Goal: Information Seeking & Learning: Learn about a topic

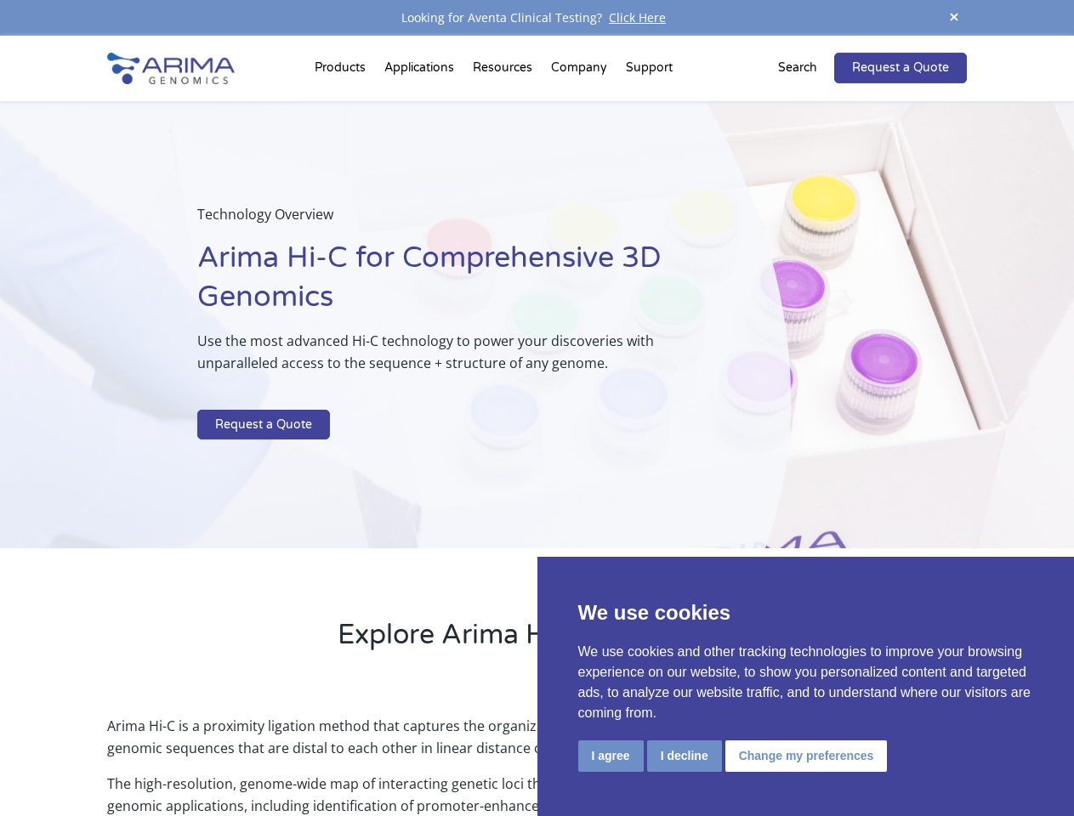
click at [537, 408] on p at bounding box center [451, 399] width 508 height 22
click at [611, 756] on button "I agree" at bounding box center [610, 756] width 65 height 31
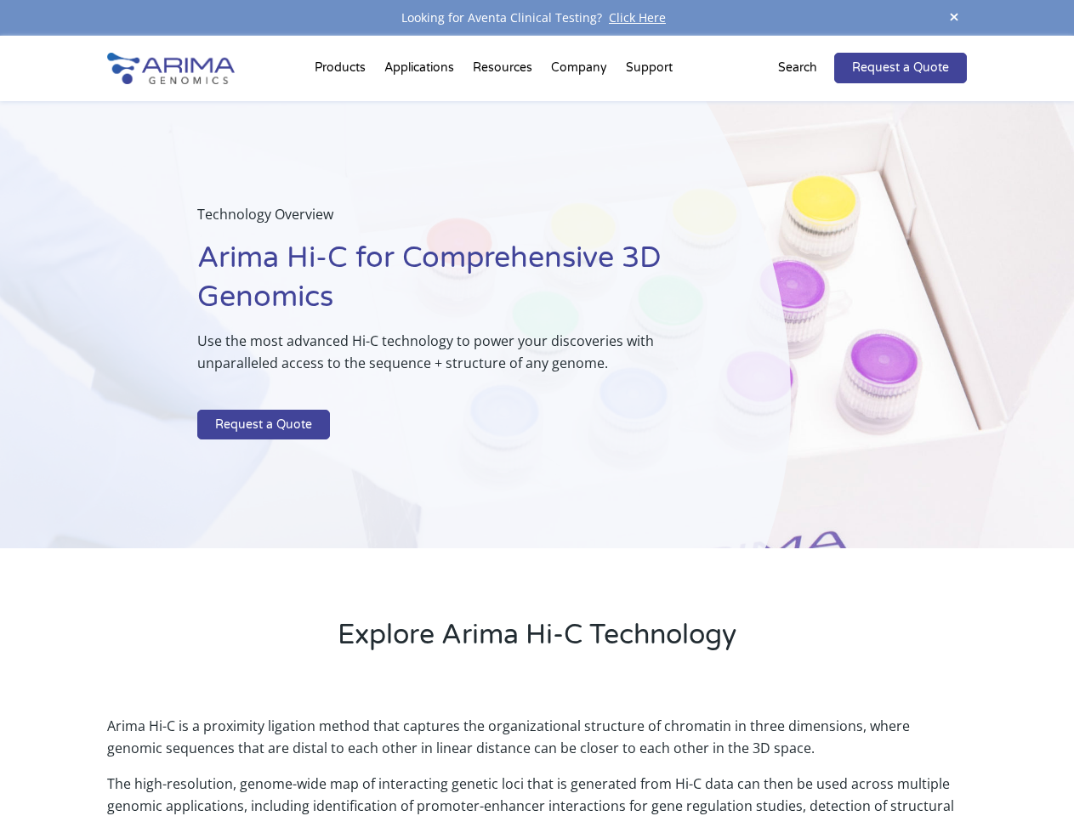
click at [684, 756] on p "Arima Hi-C is a proximity ligation method that captures the organizational stru…" at bounding box center [536, 744] width 859 height 58
click at [804, 756] on p "Arima Hi-C is a proximity ligation method that captures the organizational stru…" at bounding box center [536, 744] width 859 height 58
click at [954, 18] on span at bounding box center [954, 18] width 26 height 23
click at [537, 426] on div "Technology Overview Arima Hi-C for Comprehensive 3D Genomics Use the most advan…" at bounding box center [395, 325] width 791 height 448
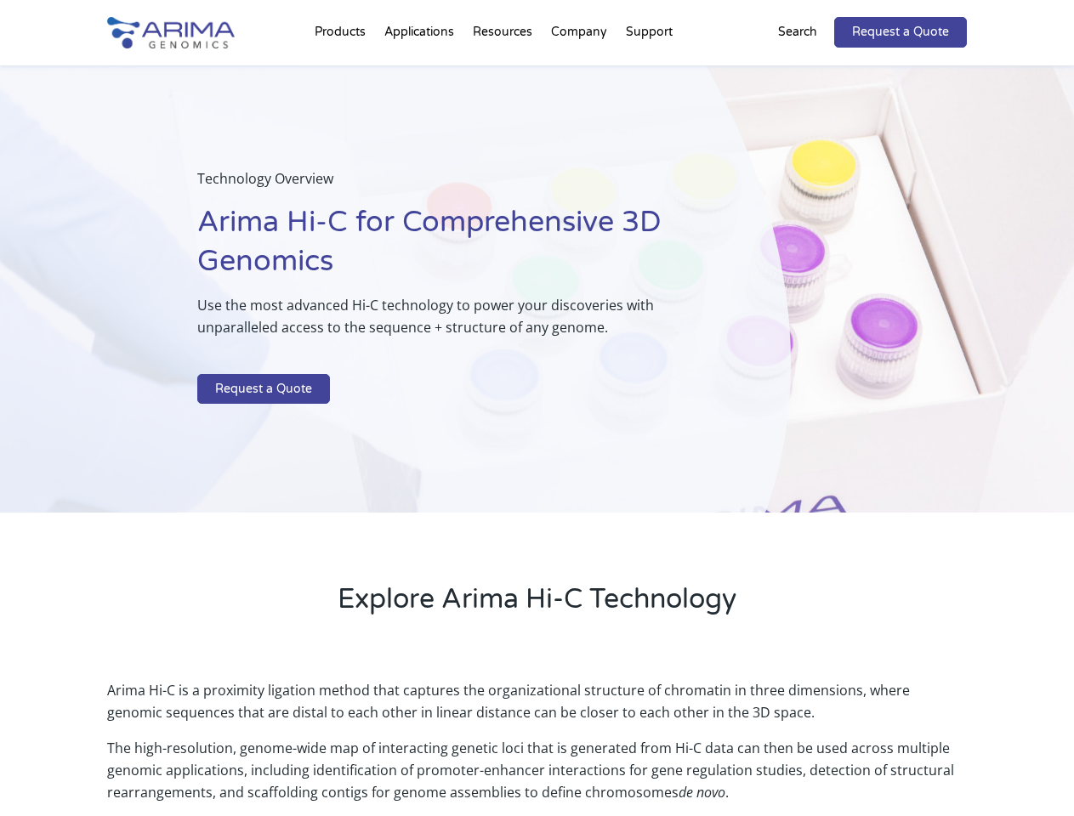
click at [343, 71] on div "Technology Overview Arima Hi-C for Comprehensive 3D Genomics Use the most advan…" at bounding box center [395, 289] width 791 height 448
click at [504, 71] on div "Technology Overview Arima Hi-C for Comprehensive 3D Genomics Use the most advan…" at bounding box center [395, 289] width 791 height 448
click at [580, 71] on div "Technology Overview Arima Hi-C for Comprehensive 3D Genomics Use the most advan…" at bounding box center [395, 289] width 791 height 448
click at [649, 71] on div "Technology Overview Arima Hi-C for Comprehensive 3D Genomics Use the most advan…" at bounding box center [395, 289] width 791 height 448
